Goal: Navigation & Orientation: Find specific page/section

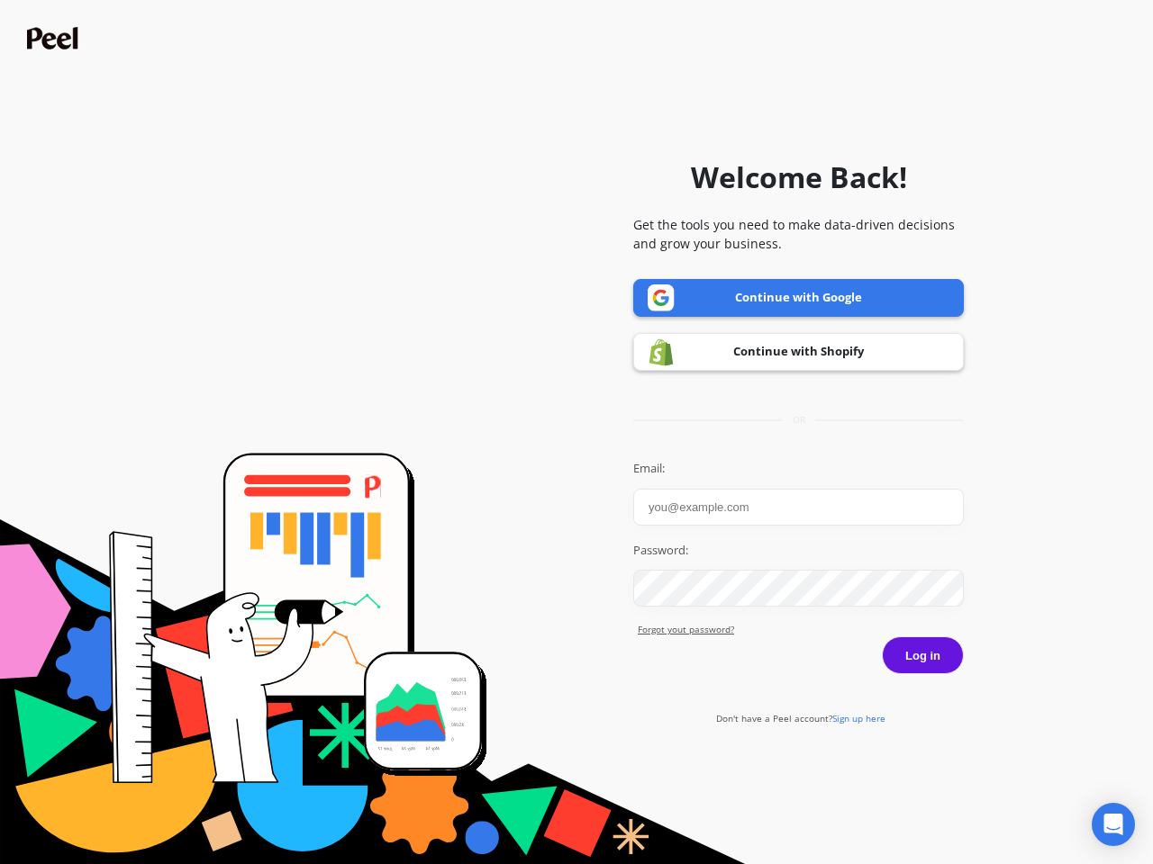
click at [1113, 825] on icon "Open Intercom Messenger" at bounding box center [1113, 825] width 19 height 22
